Goal: Information Seeking & Learning: Find specific fact

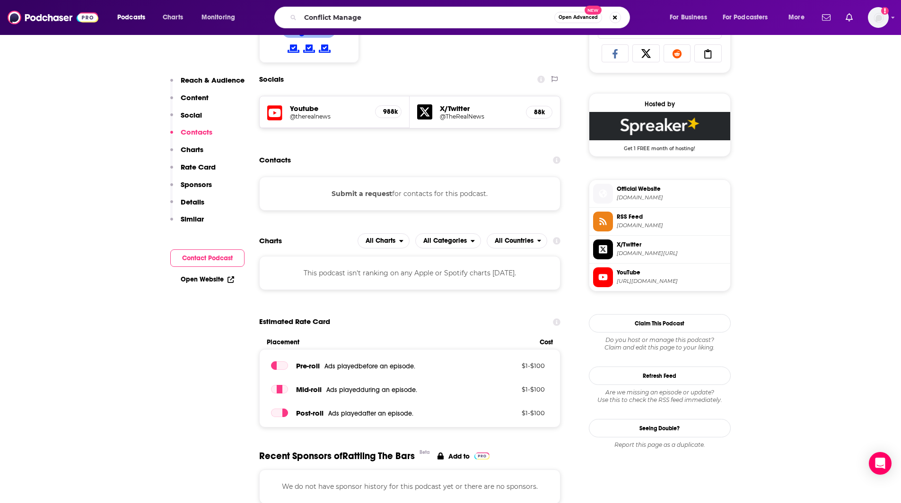
type input "Conflict Managed"
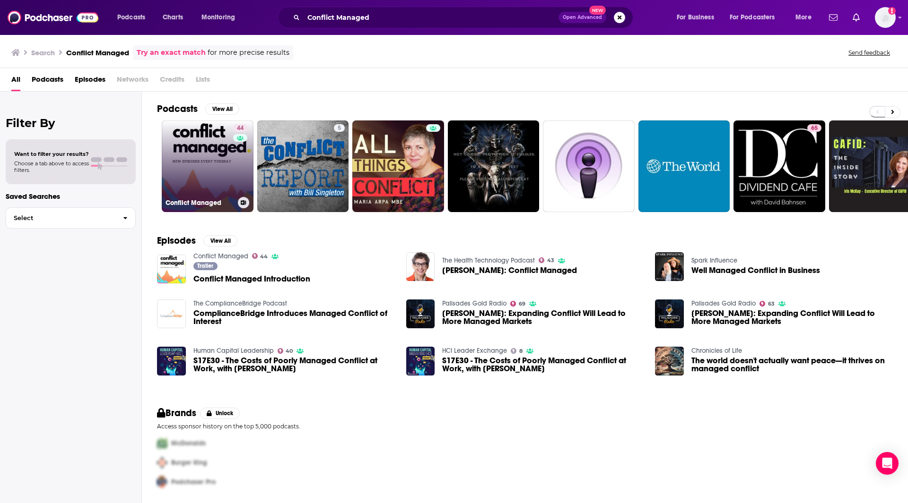
click at [211, 179] on link "44 Conflict Managed" at bounding box center [208, 167] width 92 height 92
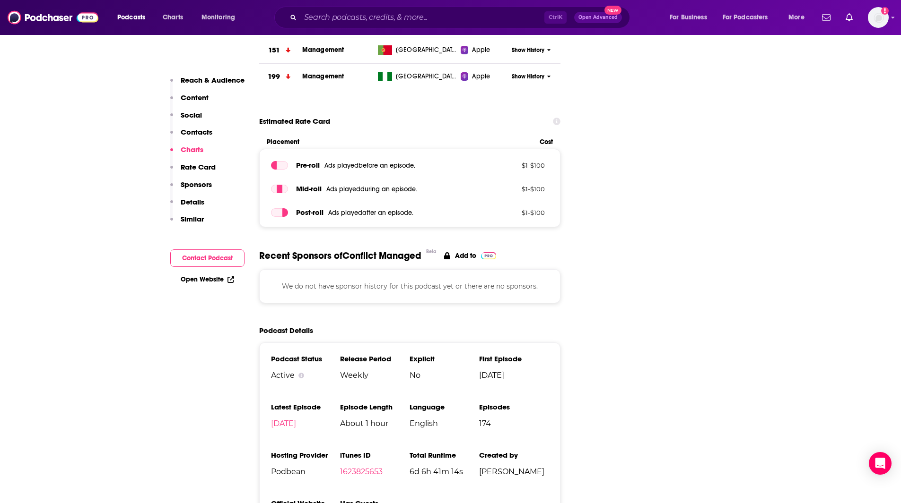
scroll to position [1198, 0]
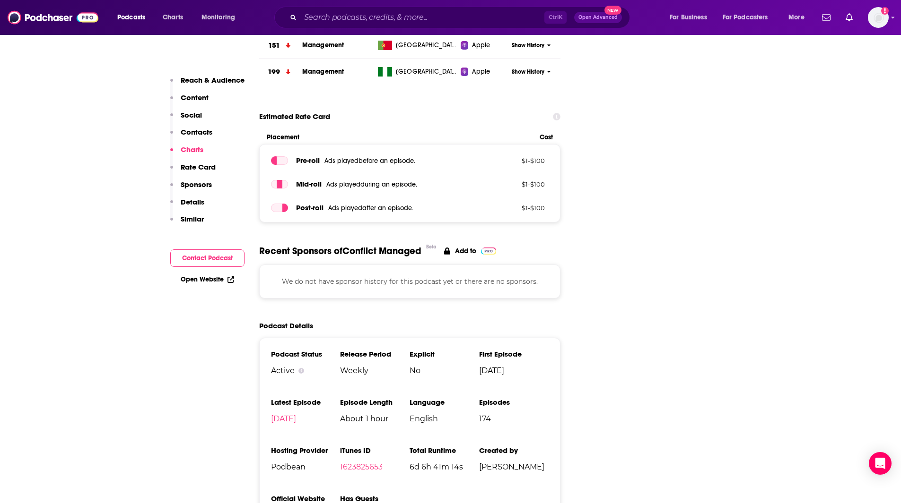
click at [340, 14] on input "Search podcasts, credits, & more..." at bounding box center [422, 17] width 244 height 15
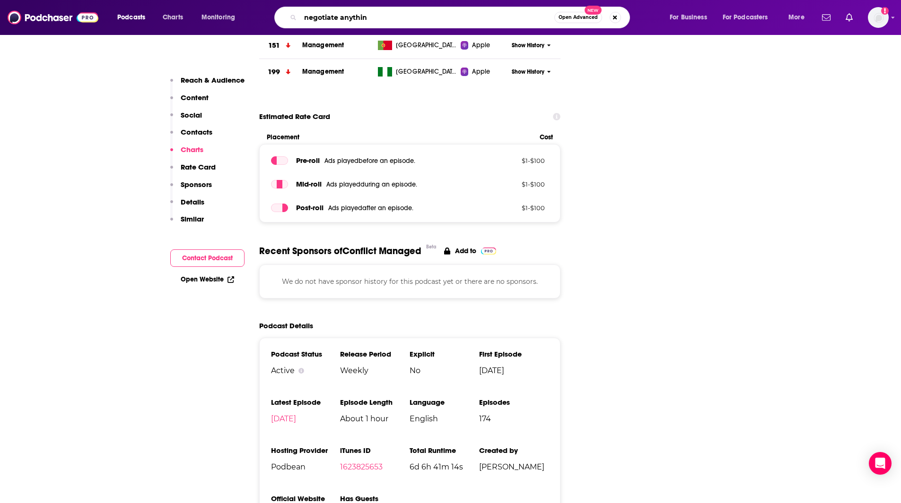
type input "negotiate anything"
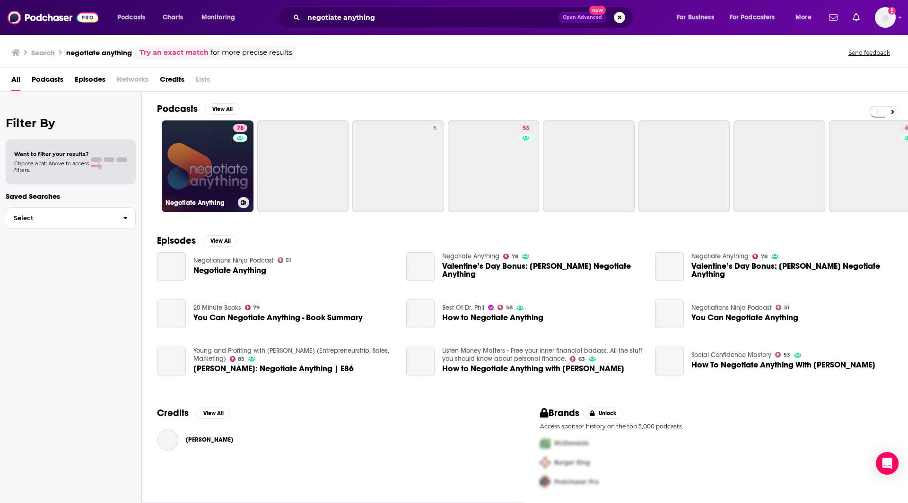
click at [222, 168] on link "78 Negotiate Anything" at bounding box center [208, 167] width 92 height 92
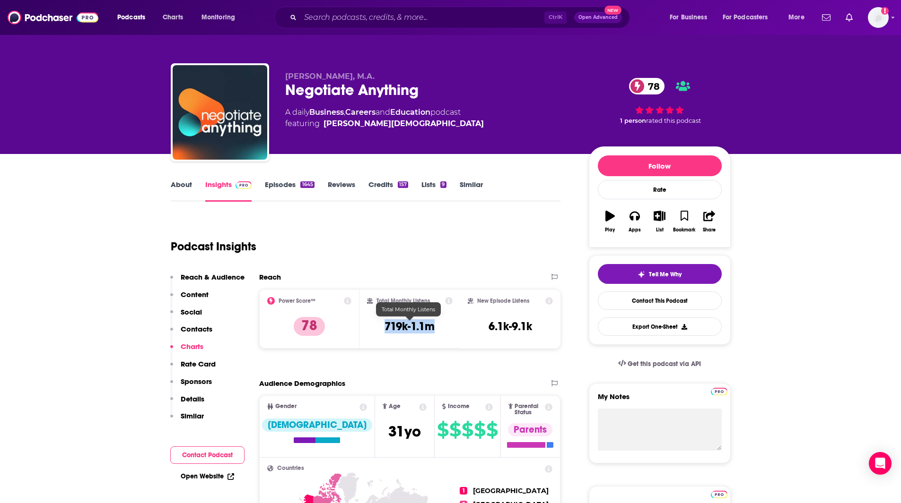
drag, startPoint x: 431, startPoint y: 328, endPoint x: 386, endPoint y: 322, distance: 45.2
click at [386, 322] on div "Total Monthly Listens 719k-1.1m" at bounding box center [410, 318] width 86 height 43
copy h3 "719k-1.1m"
